Goal: Feedback & Contribution: Leave review/rating

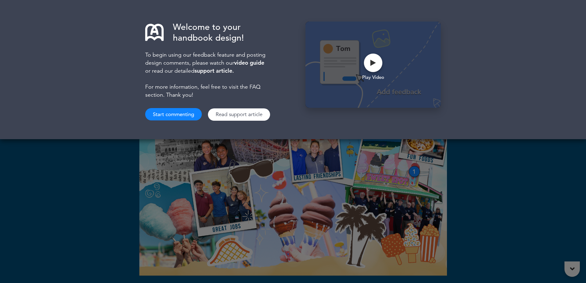
click at [471, 181] on div "Welcome to your handbook design! To begin using our feedback feature and postin…" at bounding box center [293, 141] width 586 height 283
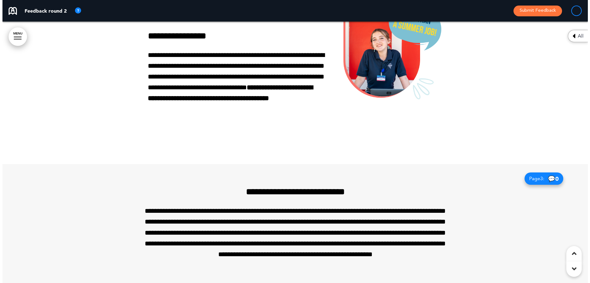
scroll to position [513, 0]
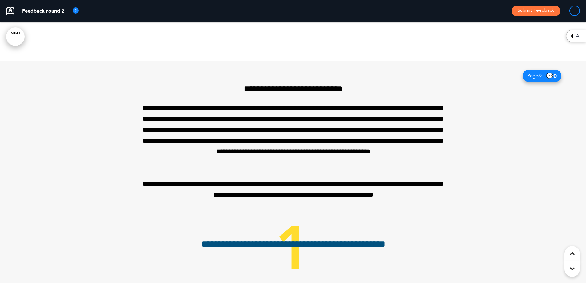
click at [538, 75] on span "Page 3 :" at bounding box center [534, 75] width 15 height 5
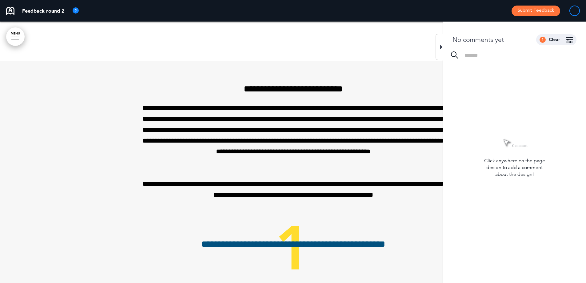
click at [470, 51] on div "No comments yet 1 Clear Made by... Any one All Kate Neumann ( kate@whitingsfood…" at bounding box center [514, 37] width 142 height 30
click at [469, 55] on input at bounding box center [520, 55] width 113 height 5
click at [374, 121] on p "**********" at bounding box center [292, 135] width 307 height 65
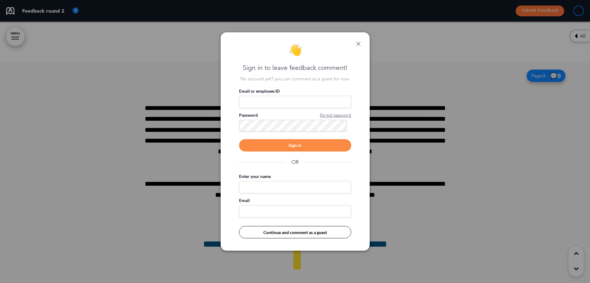
click at [317, 234] on button "Continue and comment as a guest" at bounding box center [295, 232] width 112 height 12
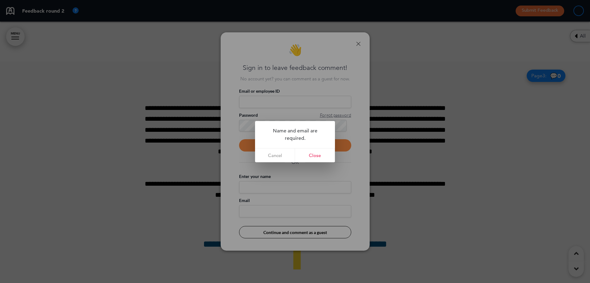
click at [316, 169] on div at bounding box center [295, 141] width 590 height 283
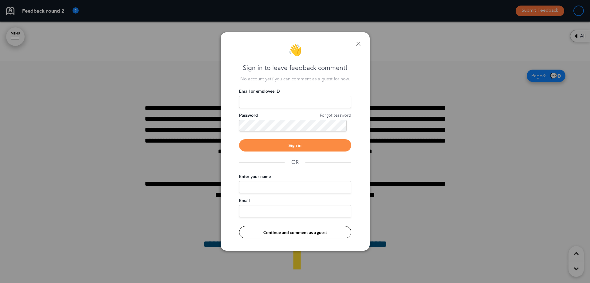
click at [269, 186] on input "Enter your name" at bounding box center [295, 187] width 112 height 12
type input "********"
type input "**********"
click at [298, 236] on button "Continue and comment as a guest" at bounding box center [295, 232] width 112 height 12
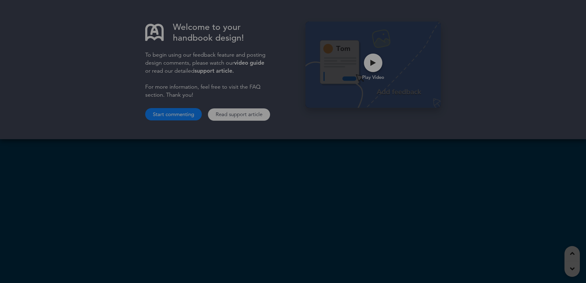
scroll to position [513, 0]
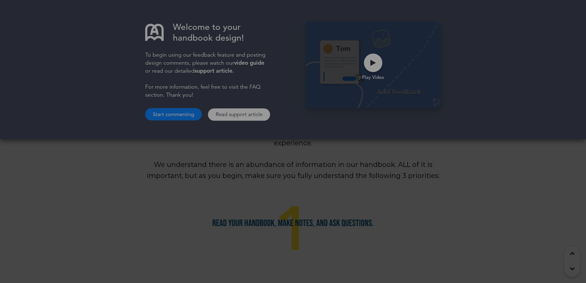
click at [168, 113] on button "Start commenting" at bounding box center [173, 114] width 57 height 12
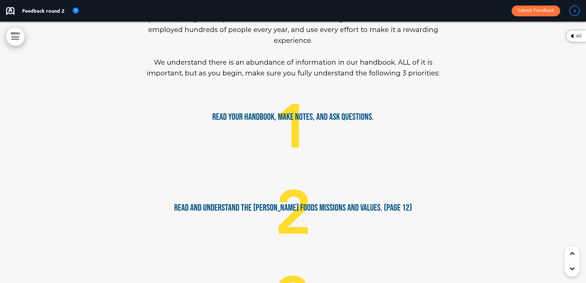
scroll to position [542, 0]
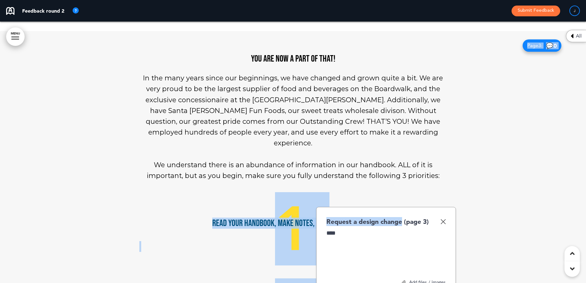
drag, startPoint x: 401, startPoint y: 206, endPoint x: 491, endPoint y: 169, distance: 98.0
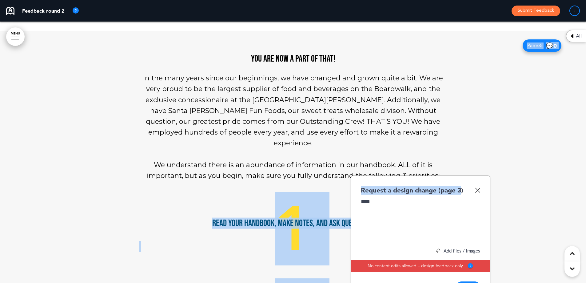
drag, startPoint x: 462, startPoint y: 178, endPoint x: 534, endPoint y: 169, distance: 71.7
click at [475, 187] on img at bounding box center [477, 189] width 5 height 5
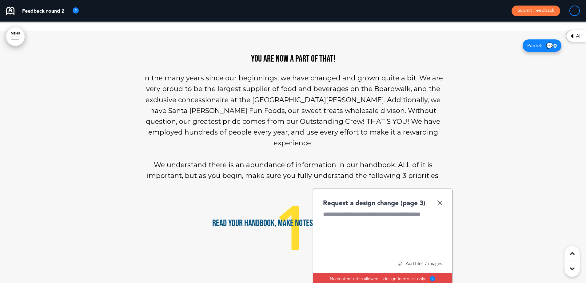
click at [439, 198] on div "Request a design change (page 3)" at bounding box center [382, 202] width 119 height 9
click at [440, 200] on img at bounding box center [439, 202] width 5 height 5
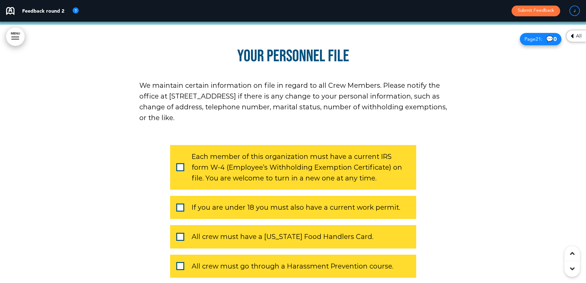
scroll to position [7410, 0]
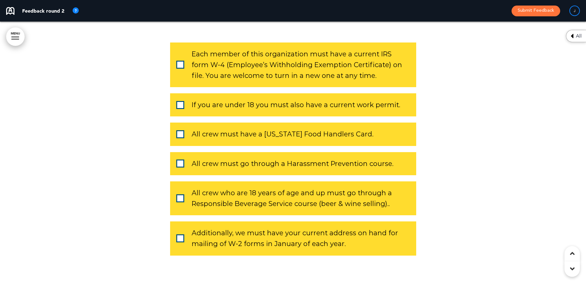
click at [177, 159] on span at bounding box center [180, 163] width 8 height 8
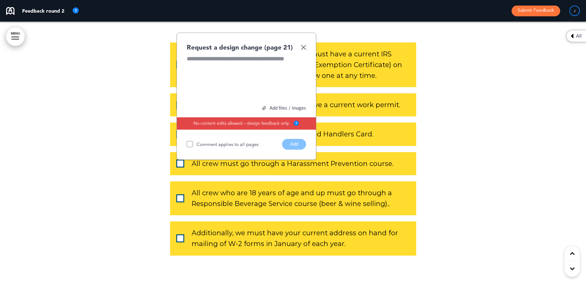
drag, startPoint x: 177, startPoint y: 127, endPoint x: 189, endPoint y: 125, distance: 12.5
click at [177, 159] on span at bounding box center [180, 163] width 8 height 8
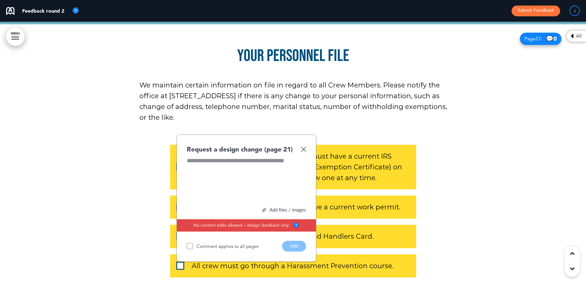
scroll to position [7307, 0]
click at [302, 147] on img at bounding box center [303, 149] width 5 height 5
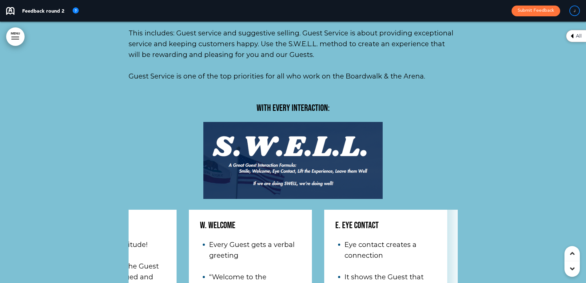
scroll to position [0, 0]
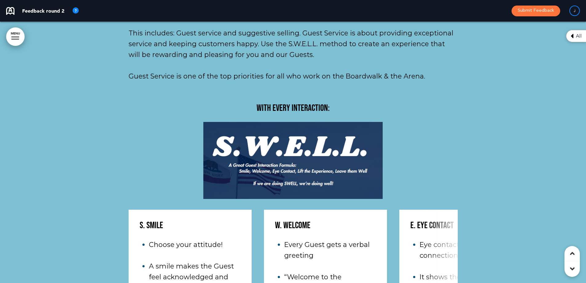
click at [219, 225] on div "S. Smile Choose your attitude! A smile makes the Guest feel acknowledged and we…" at bounding box center [293, 279] width 329 height 141
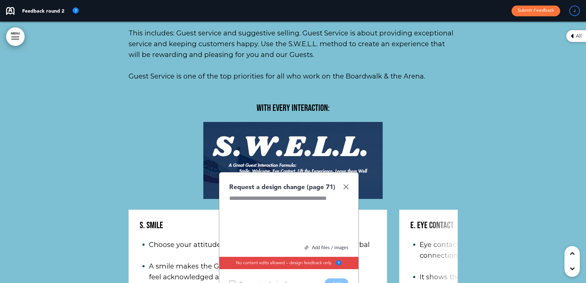
click at [345, 184] on img at bounding box center [345, 186] width 5 height 5
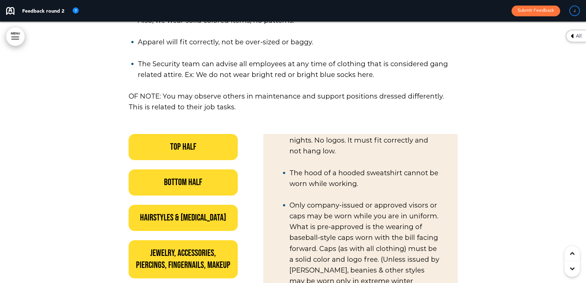
scroll to position [102, 0]
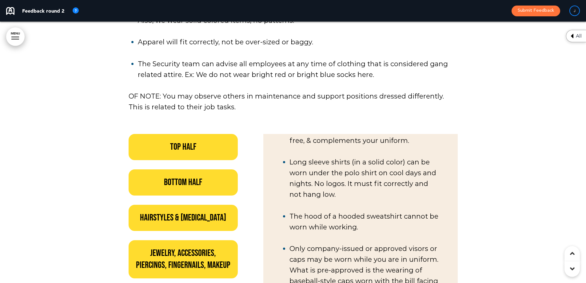
click at [184, 176] on h6 "Bottom Half" at bounding box center [183, 182] width 95 height 12
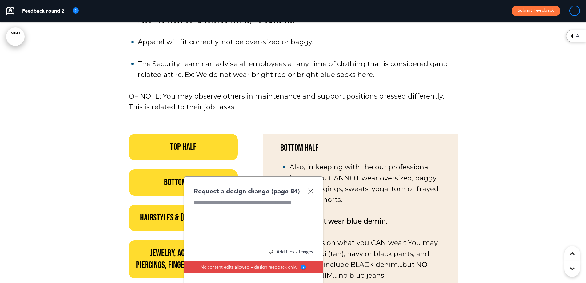
click at [311, 188] on img at bounding box center [310, 190] width 5 height 5
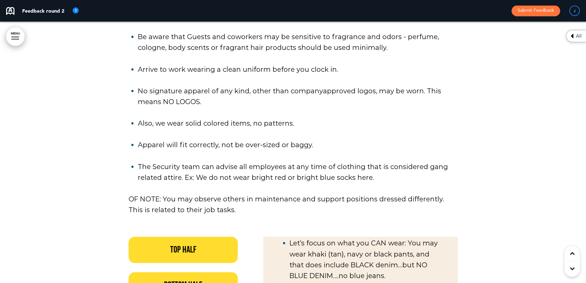
click at [181, 244] on h6 "Top Half" at bounding box center [183, 250] width 95 height 12
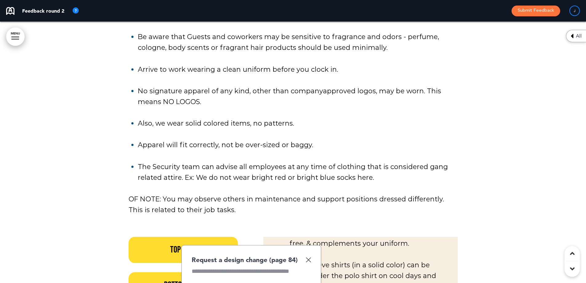
click at [310, 257] on img at bounding box center [308, 259] width 5 height 5
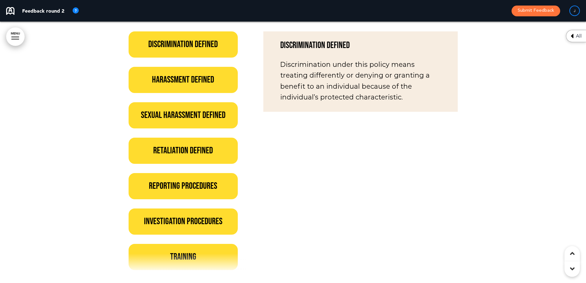
scroll to position [29960, 0]
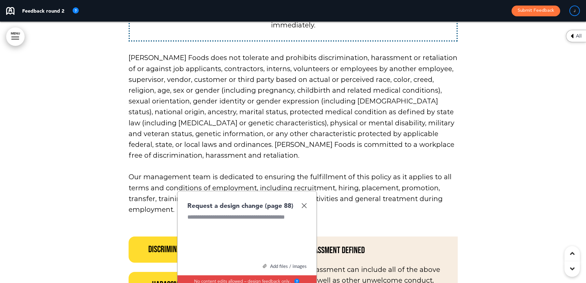
scroll to position [29964, 0]
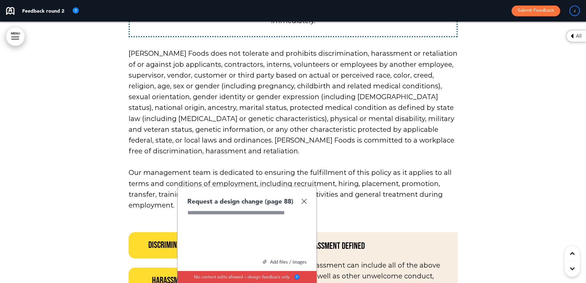
click at [305, 198] on img at bounding box center [303, 200] width 5 height 5
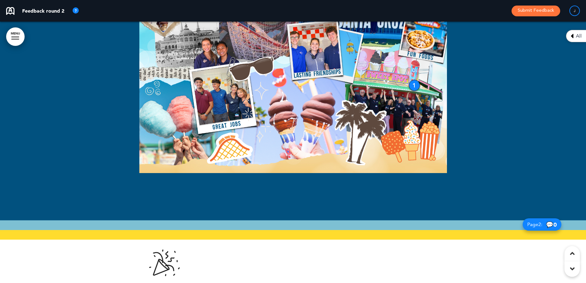
scroll to position [307, 0]
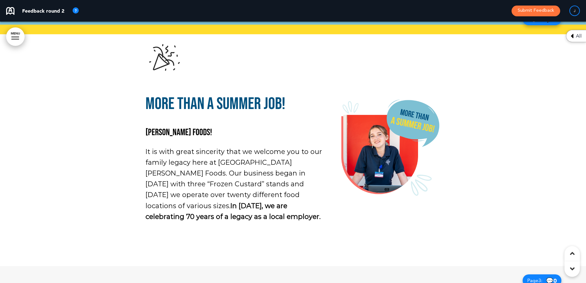
click at [484, 184] on div at bounding box center [293, 135] width 586 height 261
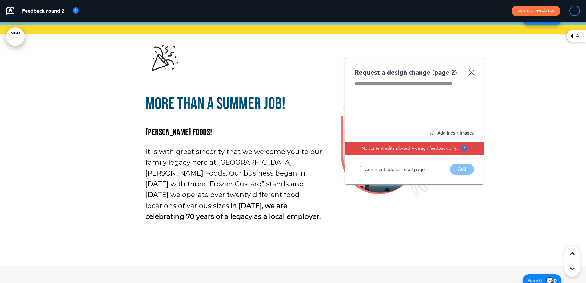
click at [413, 100] on div at bounding box center [414, 103] width 119 height 46
click at [462, 168] on button "Add" at bounding box center [462, 169] width 24 height 11
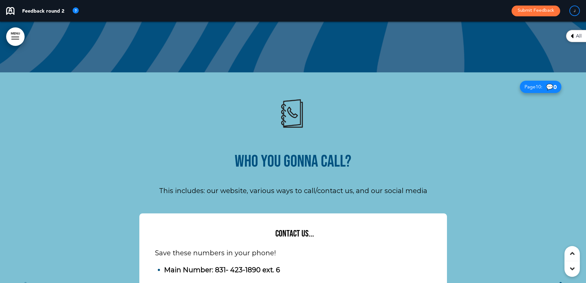
scroll to position [3382, 0]
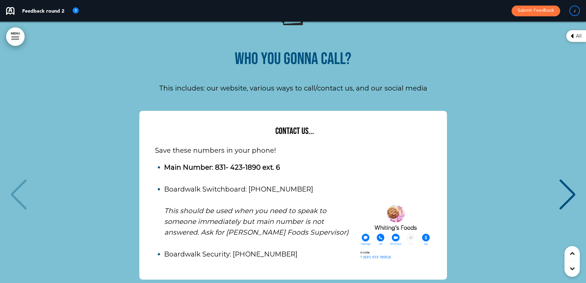
click at [564, 179] on div "Next slide" at bounding box center [567, 194] width 19 height 31
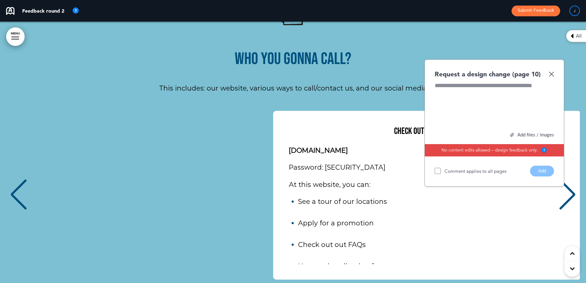
scroll to position [0, 577]
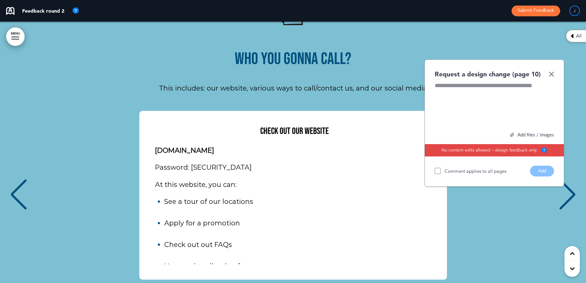
click at [549, 69] on div "Request a design change (page 10)" at bounding box center [493, 73] width 119 height 9
click at [550, 71] on img at bounding box center [551, 73] width 5 height 5
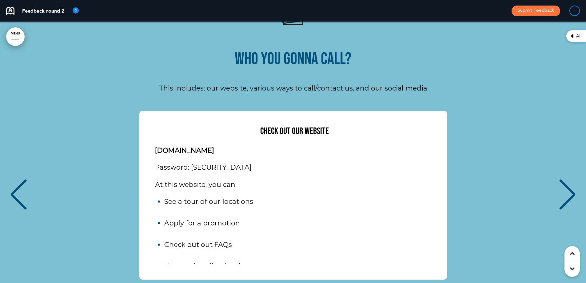
click at [22, 179] on div "Previous slide" at bounding box center [18, 194] width 19 height 31
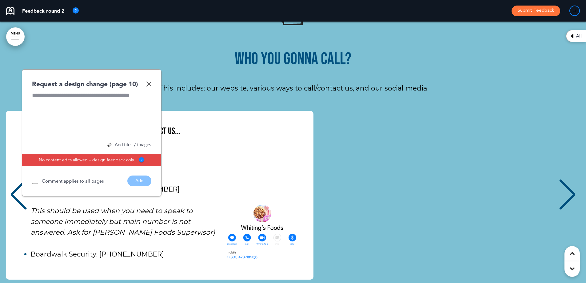
scroll to position [0, 0]
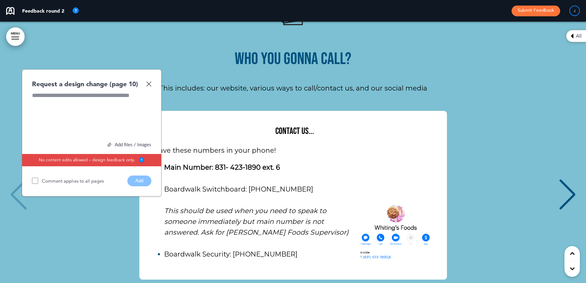
click at [149, 79] on div "Request a design change (page 10)" at bounding box center [91, 83] width 119 height 9
click at [149, 81] on img at bounding box center [148, 83] width 5 height 5
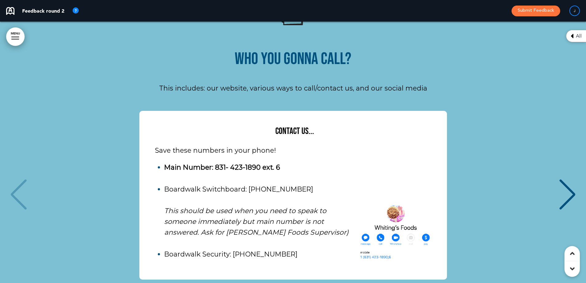
click at [563, 179] on div "Next slide" at bounding box center [567, 194] width 19 height 31
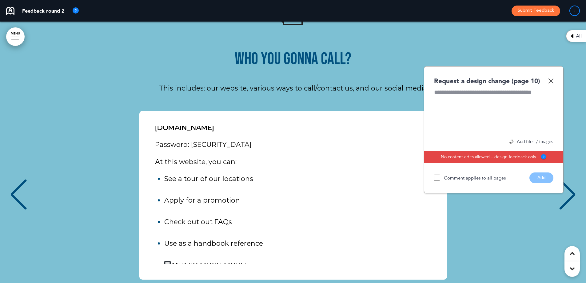
scroll to position [40, 0]
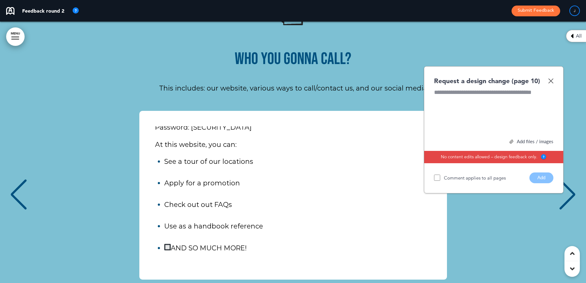
click at [567, 179] on div "Next slide" at bounding box center [567, 194] width 19 height 31
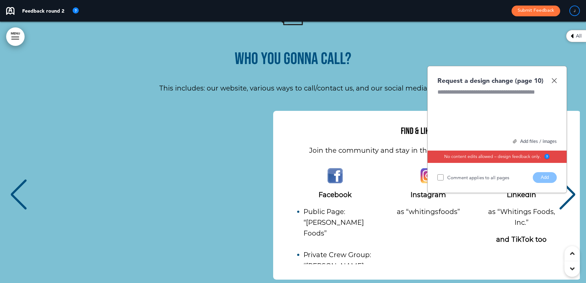
scroll to position [0, 1153]
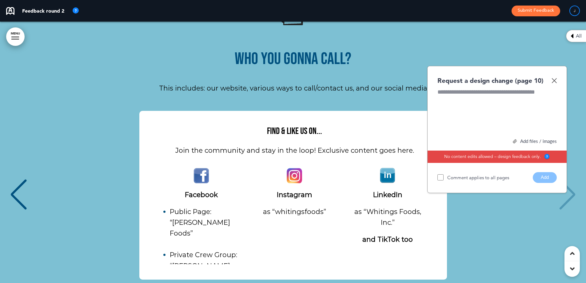
click at [555, 78] on img at bounding box center [553, 80] width 5 height 5
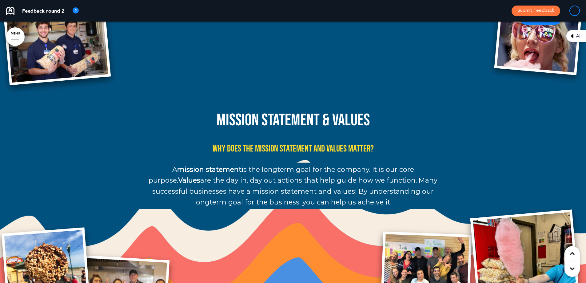
scroll to position [3690, 0]
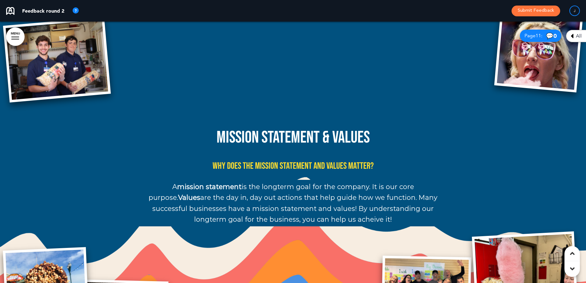
click at [312, 141] on div "MISSION STATEMENT & VALUES Why does the Mission Statement and Values matter? A …" at bounding box center [292, 177] width 307 height 97
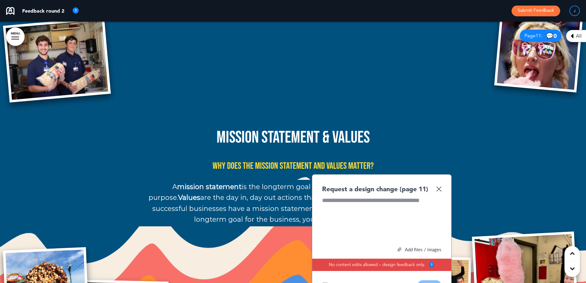
click at [344, 196] on div at bounding box center [381, 219] width 119 height 46
click at [425, 280] on button "Add" at bounding box center [429, 285] width 24 height 11
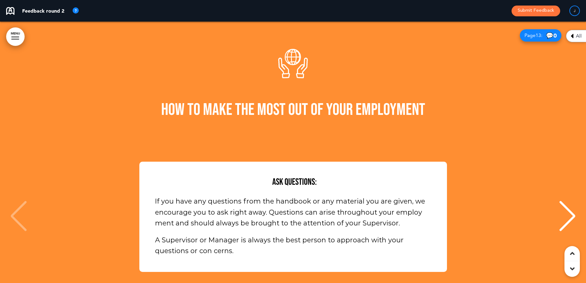
scroll to position [4305, 0]
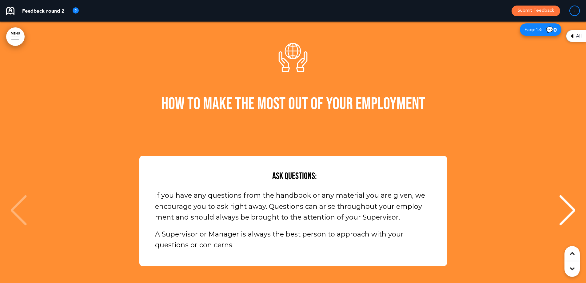
click at [565, 195] on div "Next slide" at bounding box center [567, 210] width 19 height 31
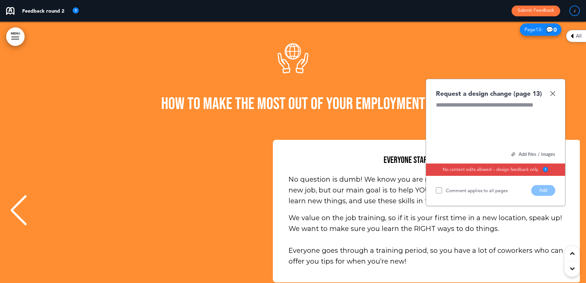
scroll to position [0, 577]
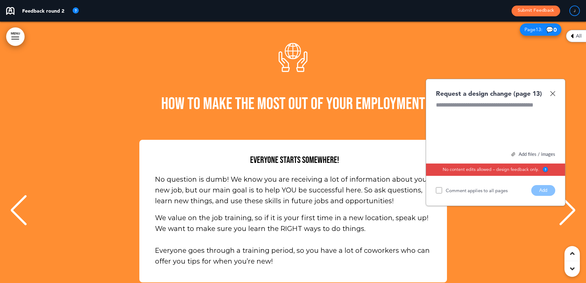
click at [553, 91] on img at bounding box center [552, 93] width 5 height 5
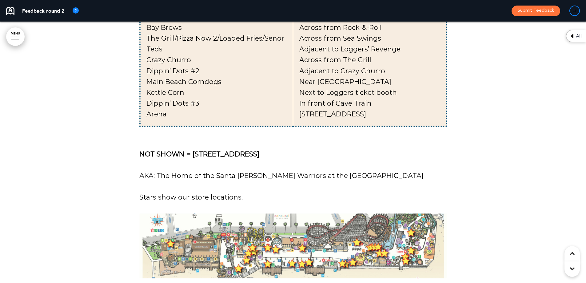
scroll to position [5022, 0]
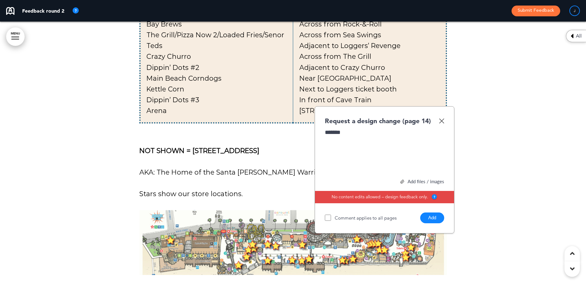
click at [425, 212] on button "Add" at bounding box center [432, 217] width 24 height 11
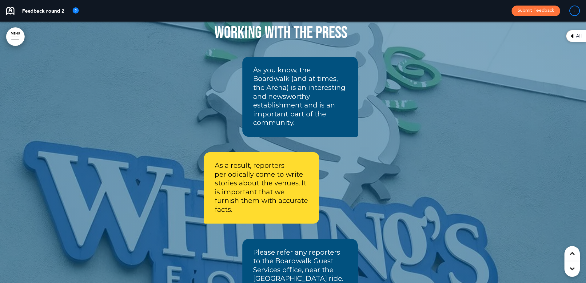
scroll to position [9635, 0]
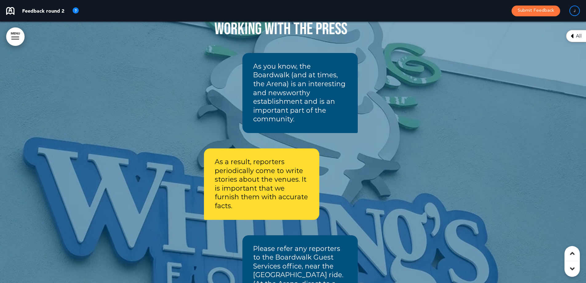
click at [371, 196] on div "Working with the Press As you know, the Boardwalk (and at times, the Arena) is …" at bounding box center [280, 163] width 307 height 331
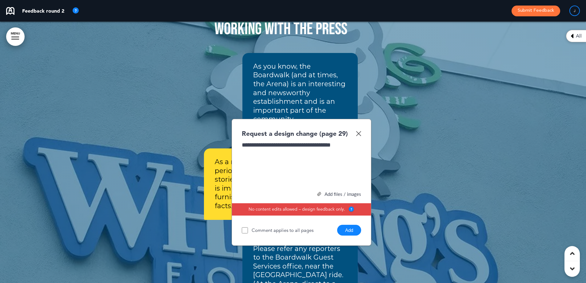
click at [343, 224] on button "Add" at bounding box center [349, 229] width 24 height 11
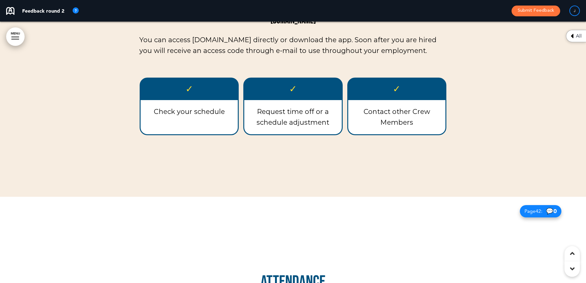
scroll to position [13530, 0]
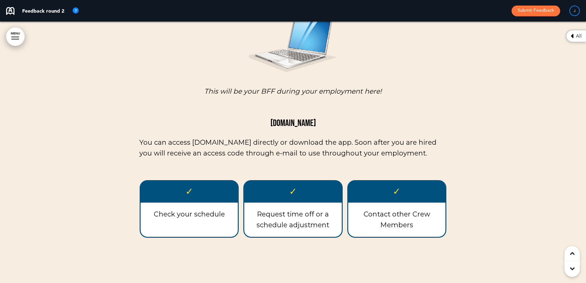
click at [460, 123] on div at bounding box center [293, 8] width 586 height 581
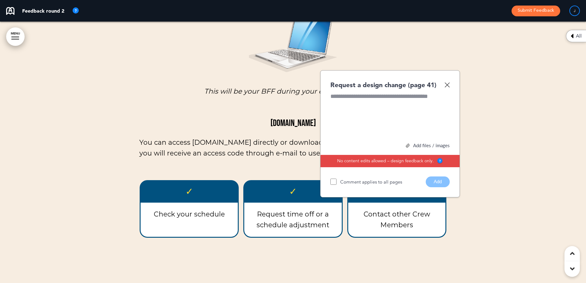
scroll to position [13428, 0]
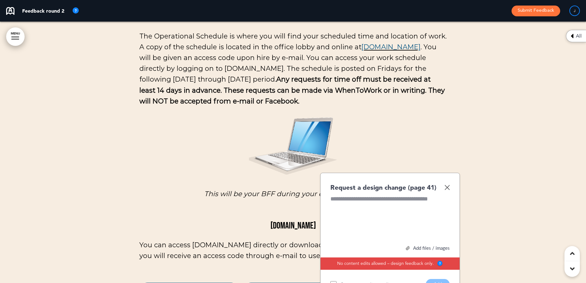
click at [446, 183] on div "Request a design change (page 41)" at bounding box center [389, 187] width 119 height 9
click at [445, 184] on img at bounding box center [446, 186] width 5 height 5
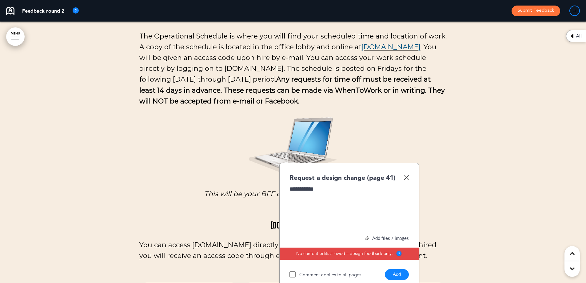
click at [401, 269] on button "Add" at bounding box center [397, 274] width 24 height 11
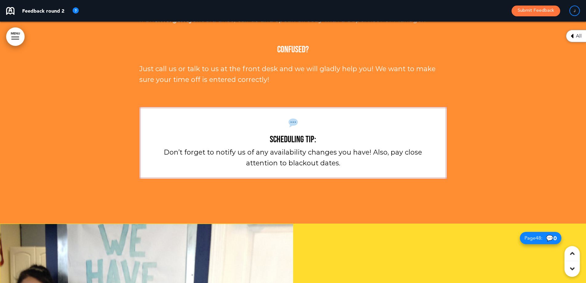
scroll to position [15375, 0]
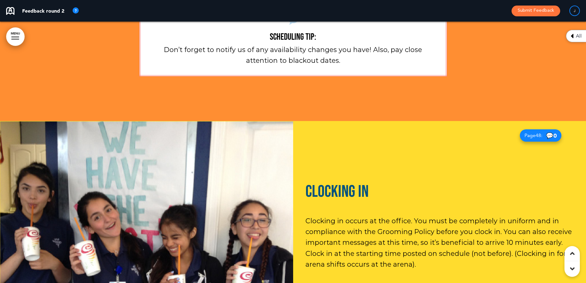
click at [242, 121] on img at bounding box center [146, 251] width 293 height 261
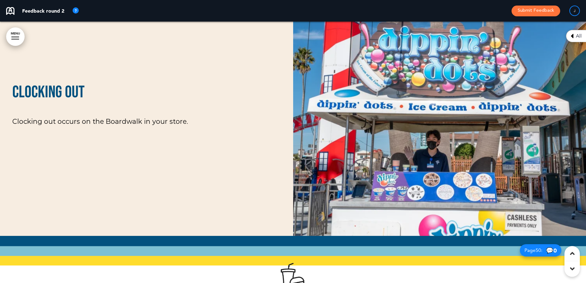
scroll to position [15682, 0]
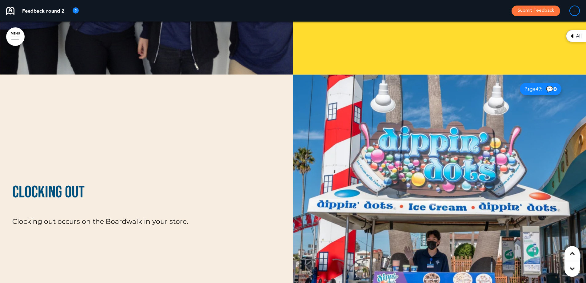
click at [421, 188] on img at bounding box center [439, 204] width 293 height 261
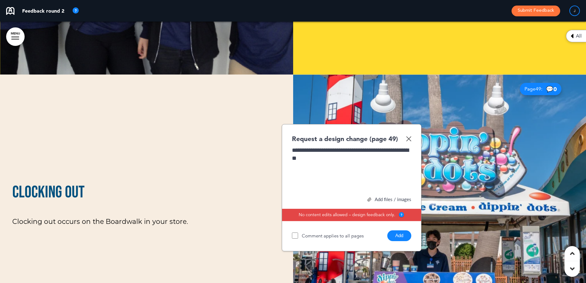
click at [405, 230] on button "Add" at bounding box center [399, 235] width 24 height 11
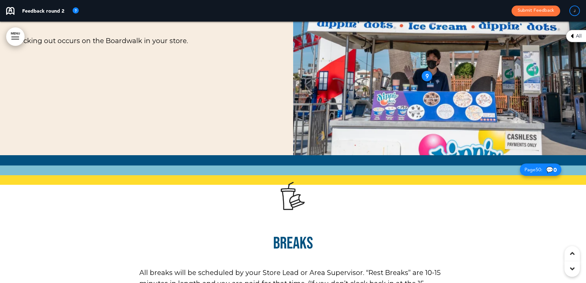
scroll to position [15888, 0]
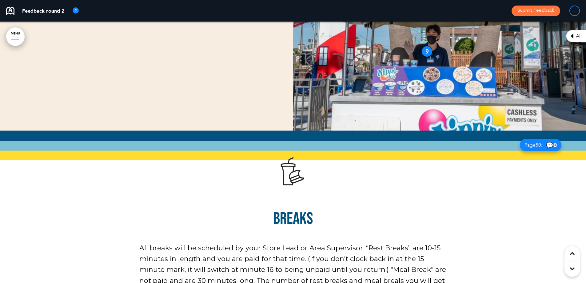
click at [343, 242] on p "All breaks will be scheduled by your Store Lead or Area Supervisor. “Rest Break…" at bounding box center [292, 274] width 307 height 65
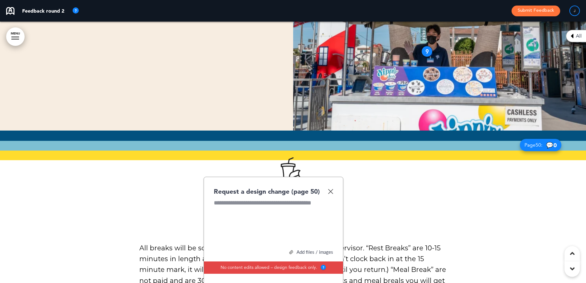
click at [332, 188] on img at bounding box center [330, 190] width 5 height 5
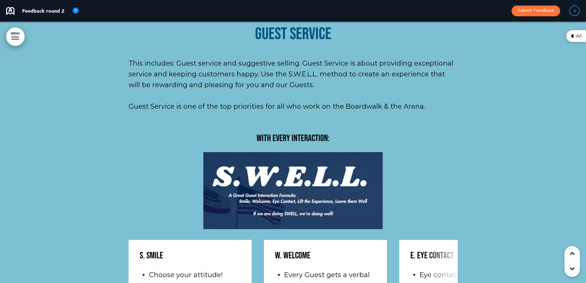
scroll to position [22857, 0]
click at [407, 152] on p at bounding box center [293, 190] width 329 height 77
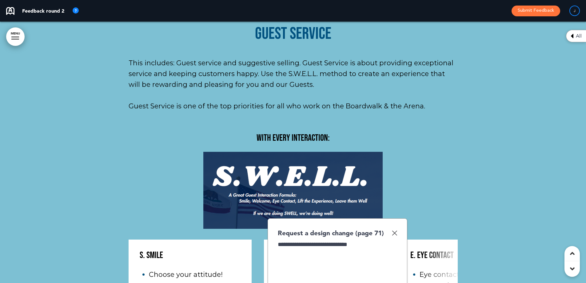
click at [396, 230] on img at bounding box center [394, 232] width 5 height 5
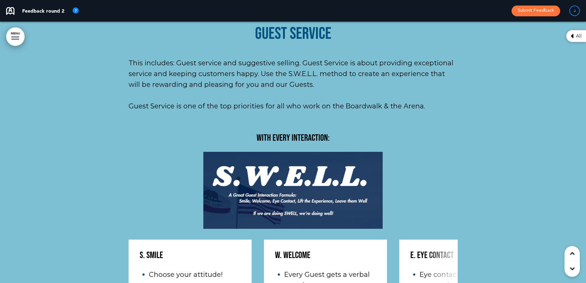
click at [399, 152] on p at bounding box center [293, 190] width 329 height 77
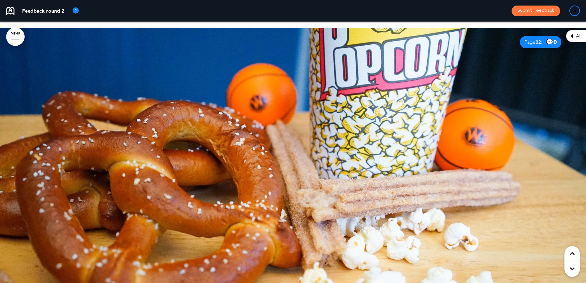
scroll to position [27060, 0]
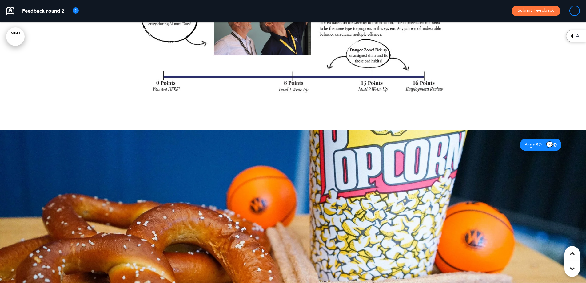
click at [207, 130] on div at bounding box center [293, 260] width 586 height 261
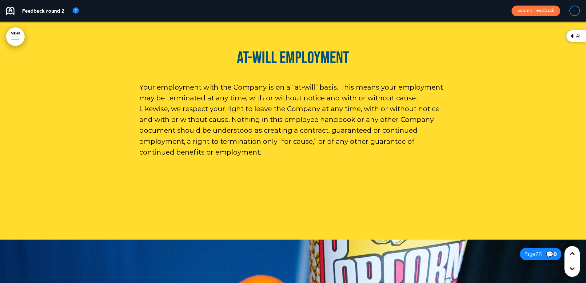
scroll to position [24600, 0]
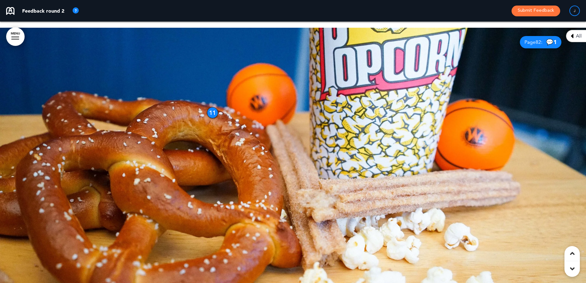
scroll to position [27060, 0]
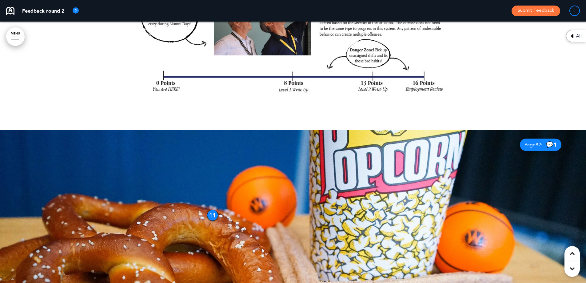
click at [208, 209] on div "11" at bounding box center [212, 214] width 11 height 11
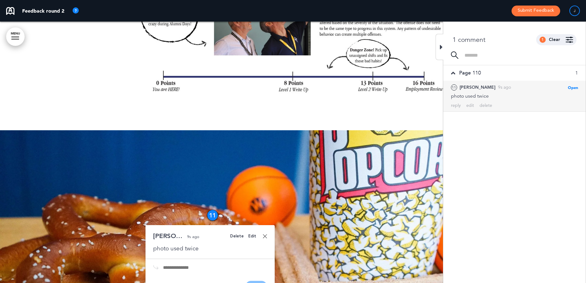
click at [217, 244] on div "photo used twice" at bounding box center [210, 248] width 114 height 8
click at [200, 244] on div "photo used twice" at bounding box center [210, 248] width 114 height 8
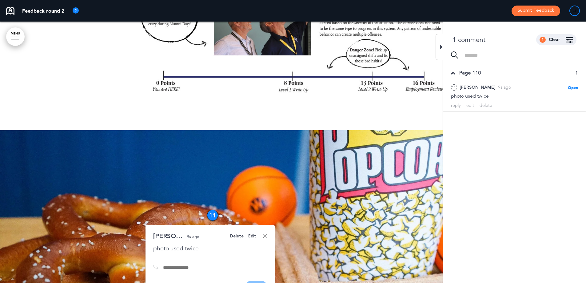
click at [184, 265] on input "text" at bounding box center [215, 267] width 104 height 5
type input "*******"
click at [248, 280] on button "Send" at bounding box center [256, 285] width 22 height 11
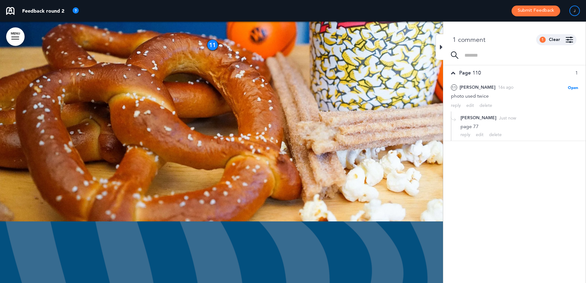
scroll to position [27265, 0]
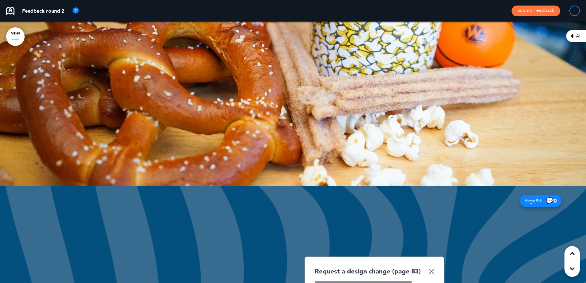
click at [430, 268] on img at bounding box center [431, 270] width 5 height 5
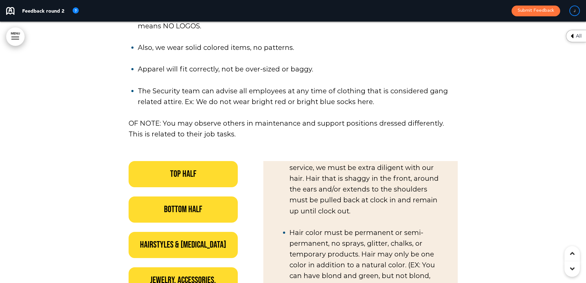
scroll to position [28085, 0]
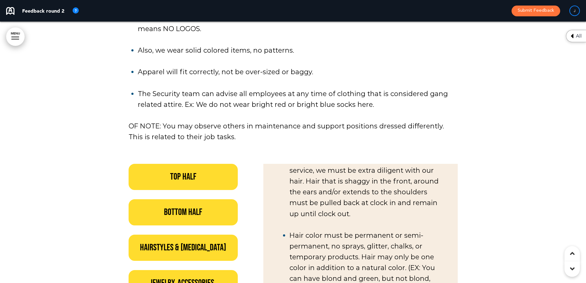
click at [73, 144] on div at bounding box center [293, 238] width 586 height 1223
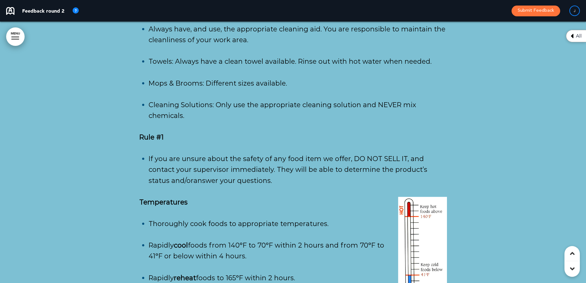
scroll to position [31980, 0]
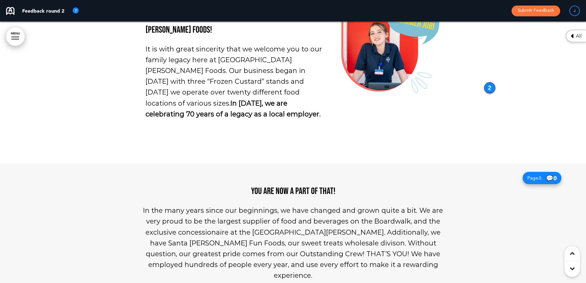
scroll to position [0, 0]
